Goal: Task Accomplishment & Management: Use online tool/utility

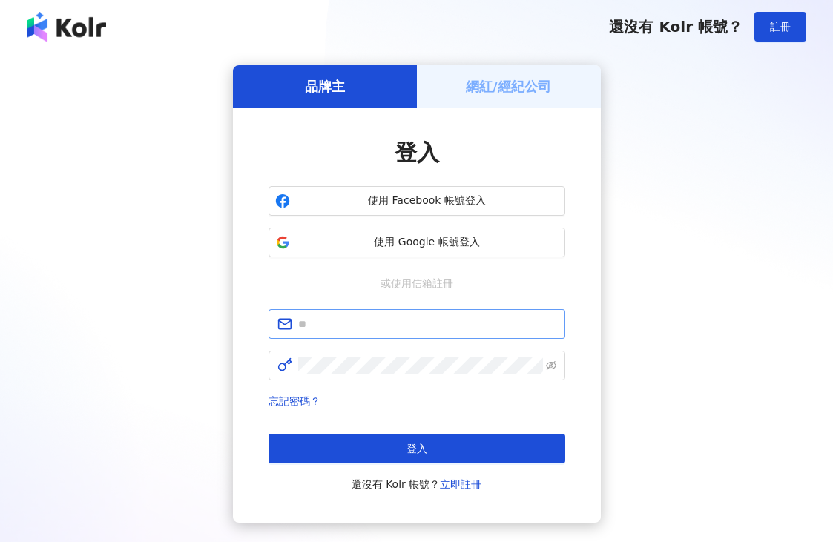
click at [386, 333] on span at bounding box center [416, 324] width 297 height 30
click at [386, 331] on input "text" at bounding box center [427, 324] width 258 height 16
type input "**********"
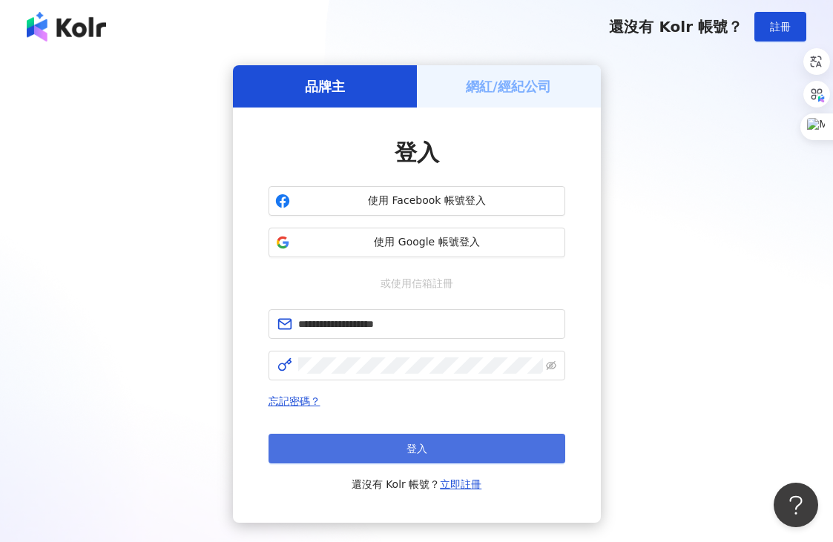
click at [432, 448] on button "登入" at bounding box center [416, 449] width 297 height 30
